Goal: Information Seeking & Learning: Learn about a topic

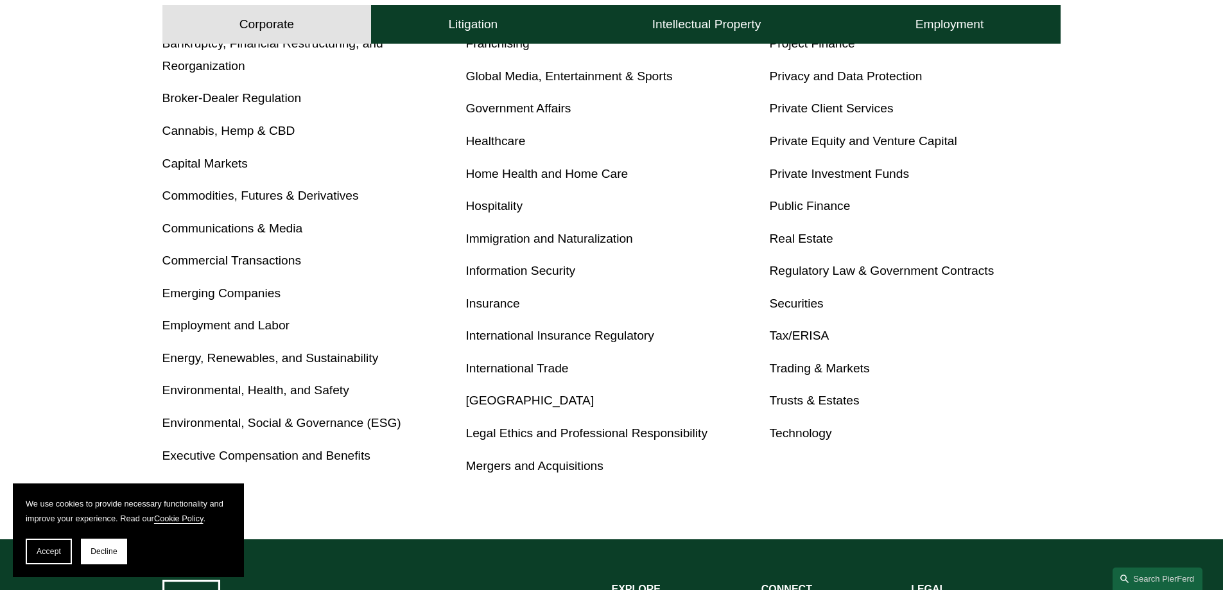
scroll to position [642, 0]
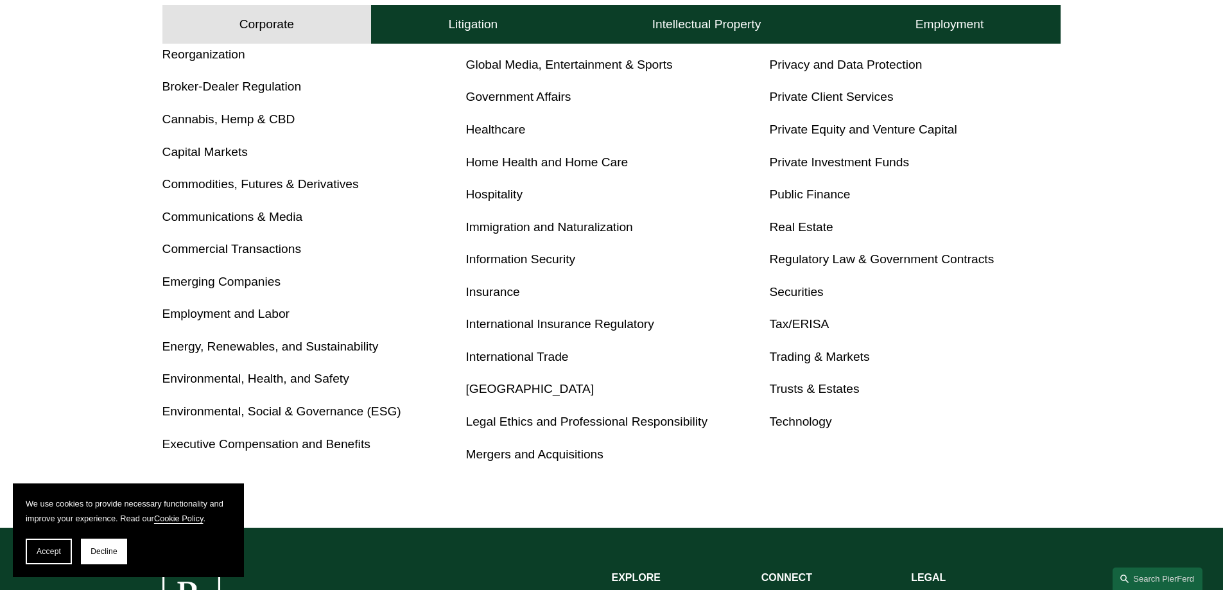
click at [188, 282] on link "Emerging Companies" at bounding box center [221, 281] width 119 height 13
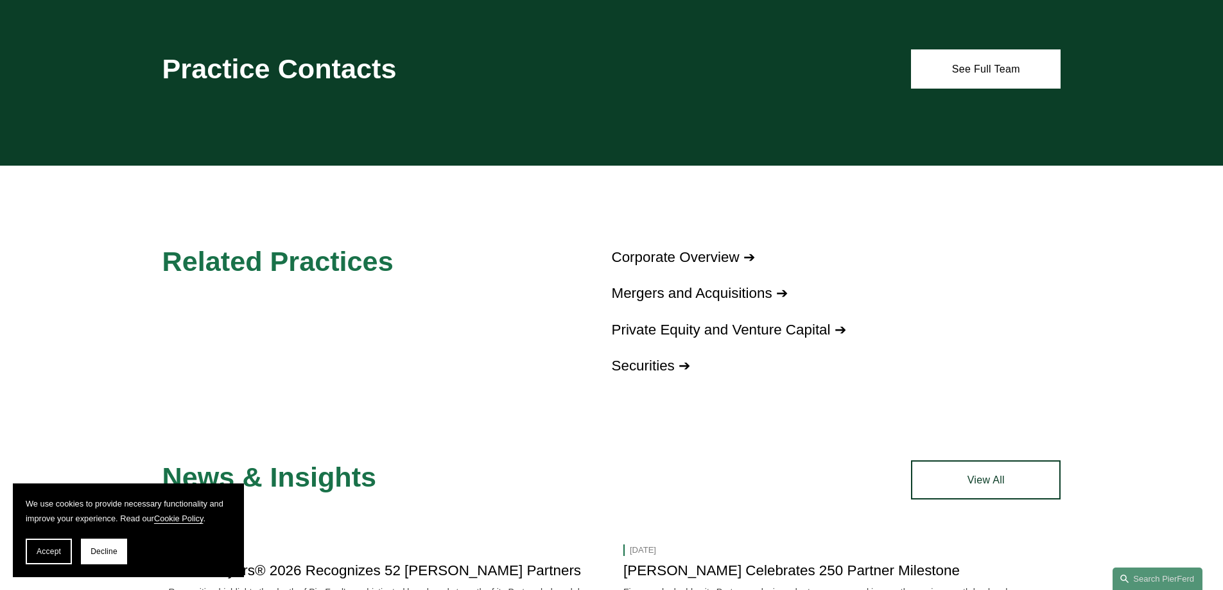
scroll to position [856, 0]
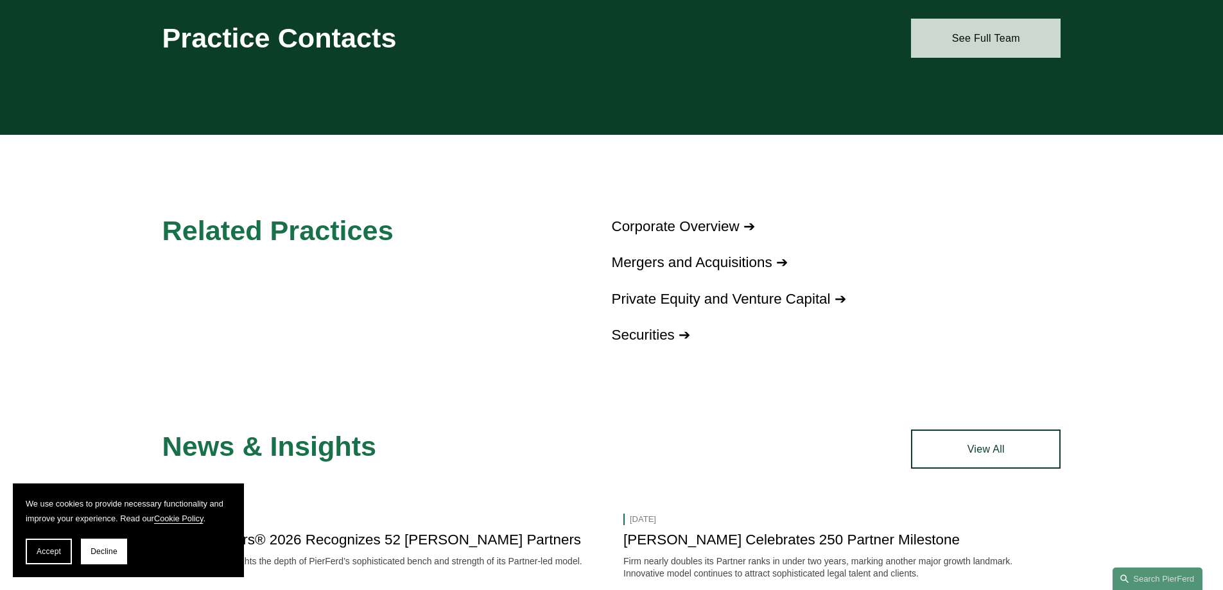
click at [975, 35] on link "See Full Team" at bounding box center [986, 38] width 150 height 39
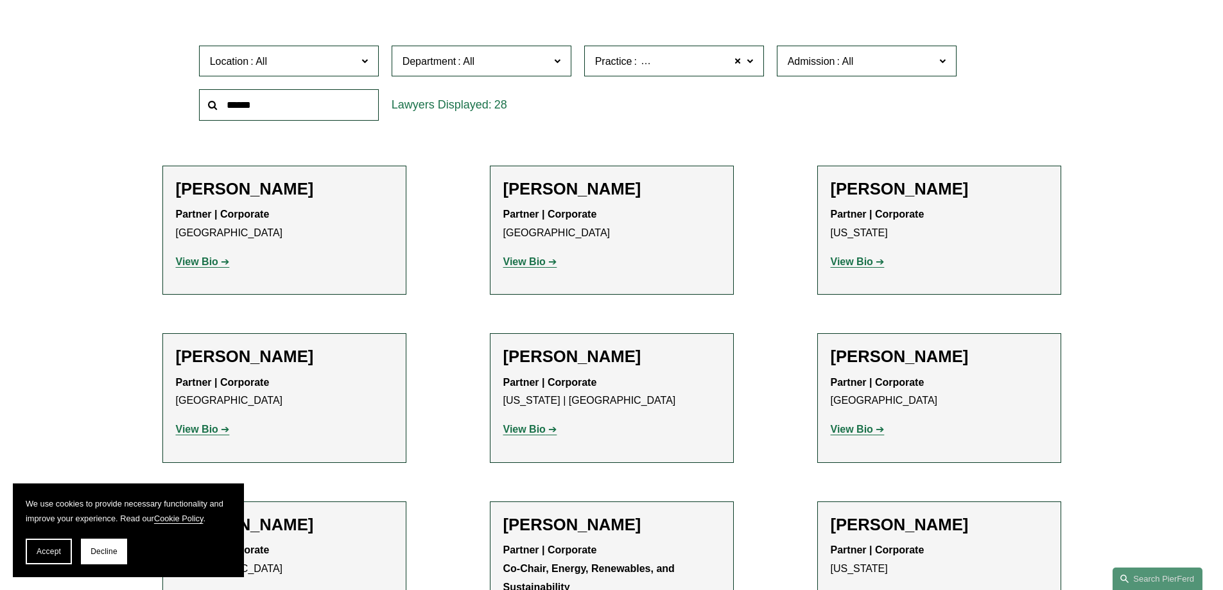
scroll to position [428, 0]
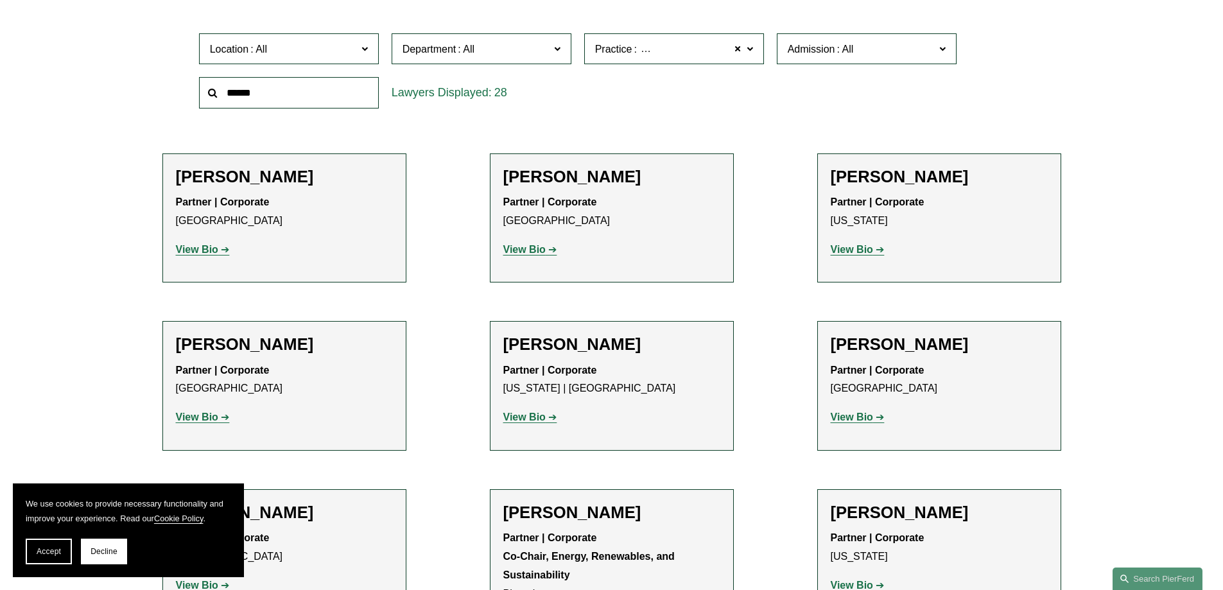
click at [524, 252] on strong "View Bio" at bounding box center [524, 249] width 42 height 11
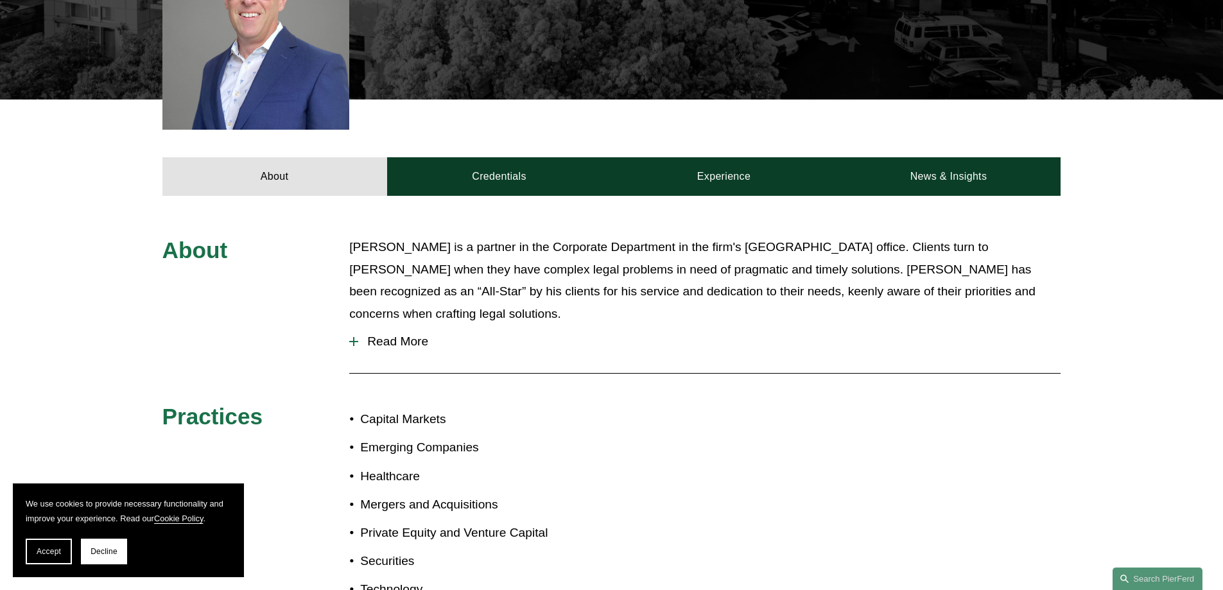
scroll to position [428, 0]
click at [392, 335] on span "Read More" at bounding box center [709, 342] width 702 height 14
